Goal: Navigation & Orientation: Find specific page/section

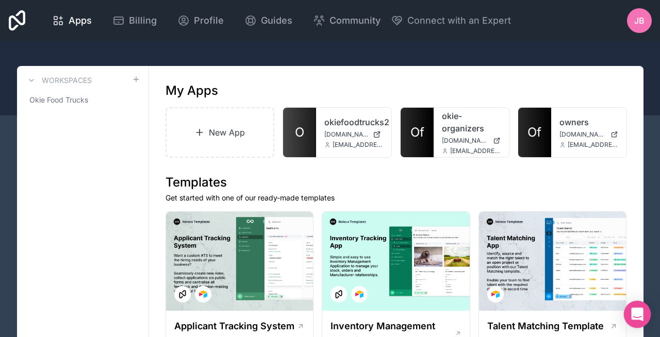
click at [635, 305] on div "Open Intercom Messenger" at bounding box center [637, 314] width 27 height 27
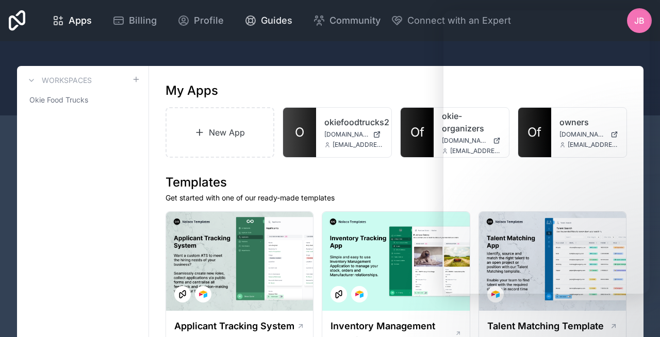
click at [251, 22] on icon at bounding box center [250, 20] width 12 height 12
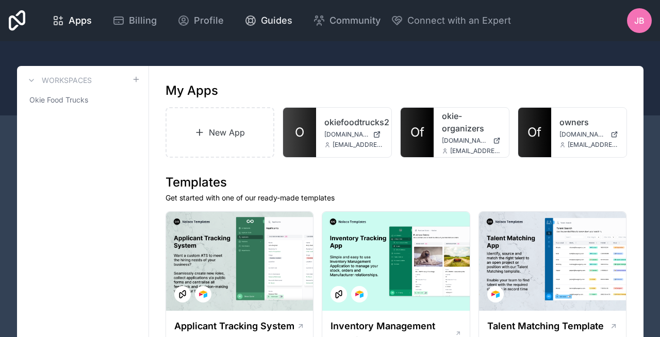
click at [260, 29] on link "Guides" at bounding box center [268, 20] width 64 height 23
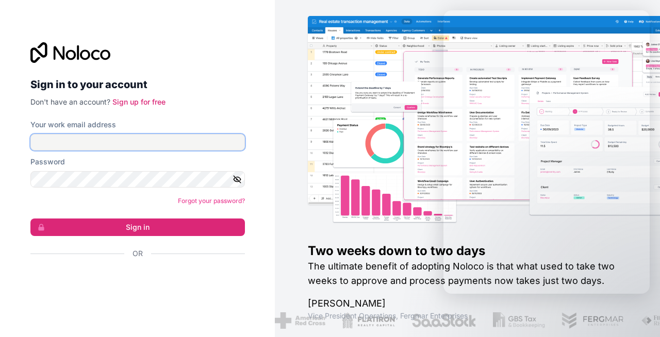
type input "**********"
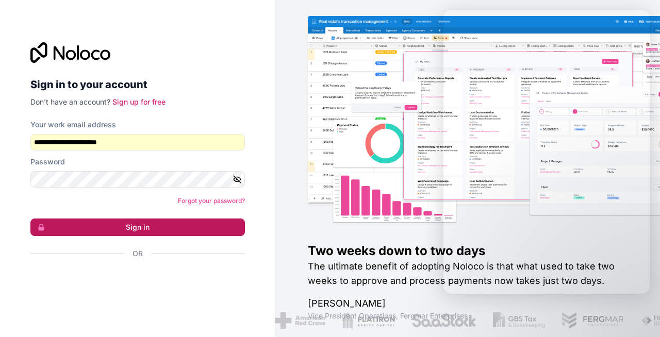
click at [127, 222] on button "Sign in" at bounding box center [137, 227] width 214 height 18
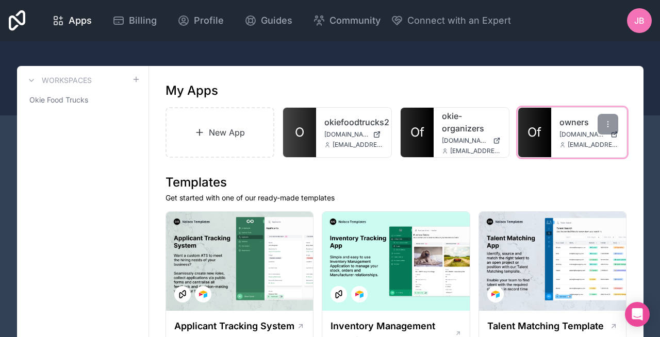
click at [547, 128] on link "Of" at bounding box center [534, 132] width 33 height 49
